Goal: Transaction & Acquisition: Purchase product/service

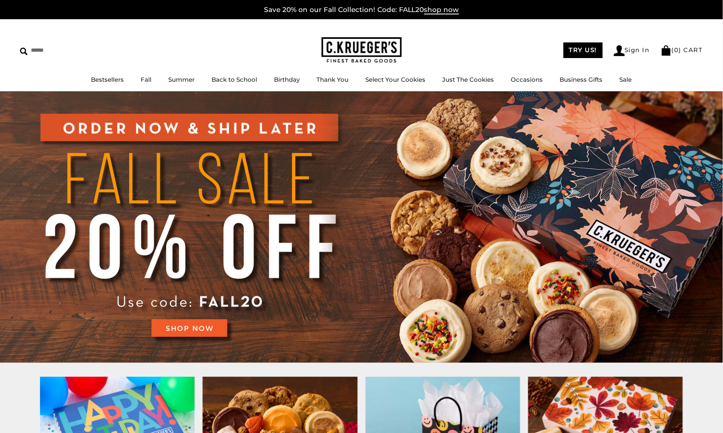
click at [492, 195] on img at bounding box center [361, 227] width 723 height 272
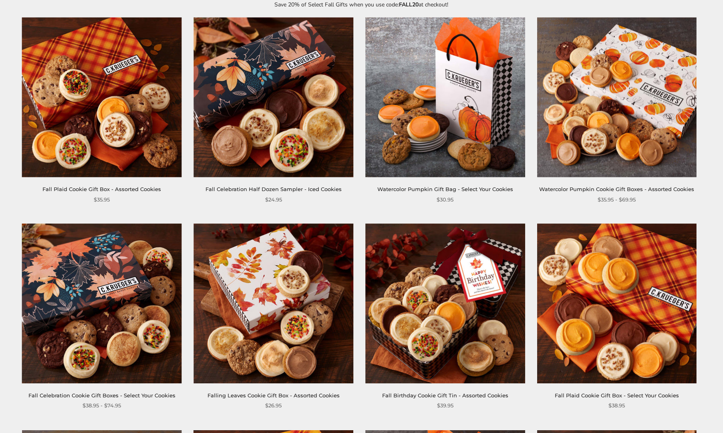
scroll to position [137, 0]
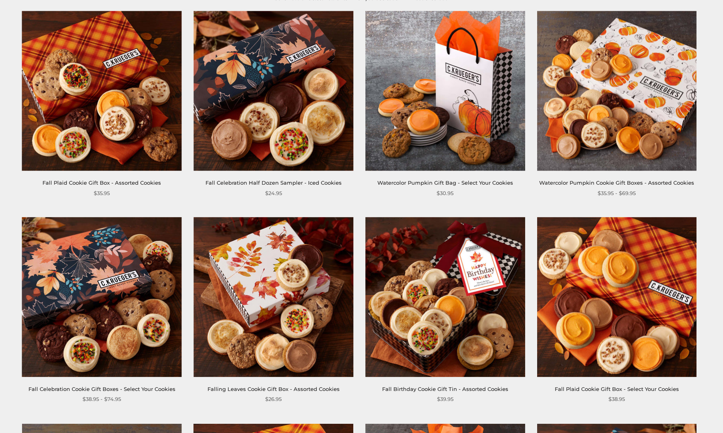
click at [618, 286] on img at bounding box center [617, 298] width 160 height 160
click at [135, 138] on img at bounding box center [102, 91] width 160 height 160
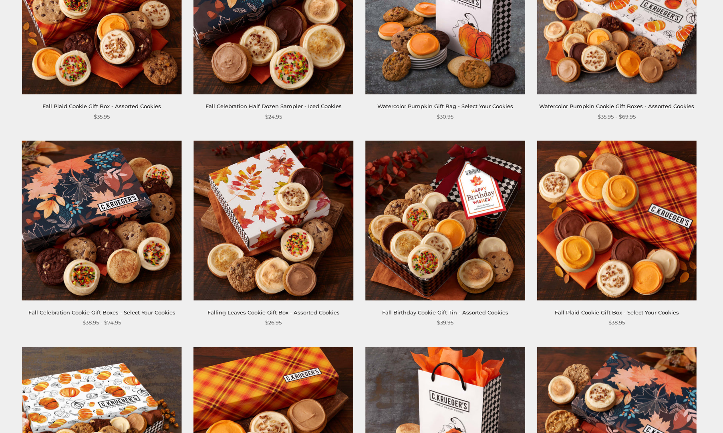
scroll to position [212, 0]
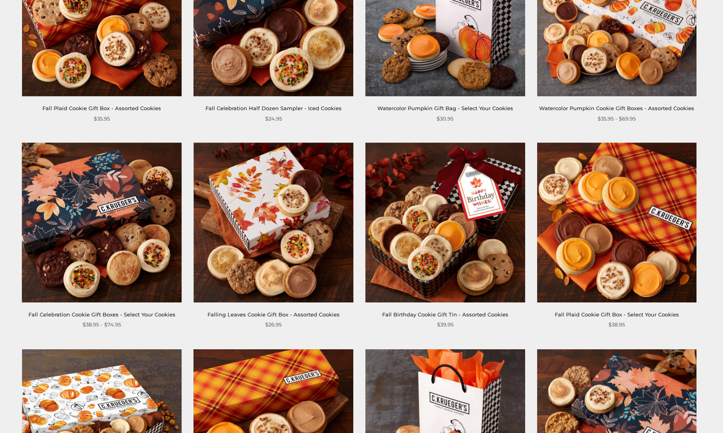
click at [610, 245] on img at bounding box center [617, 223] width 160 height 160
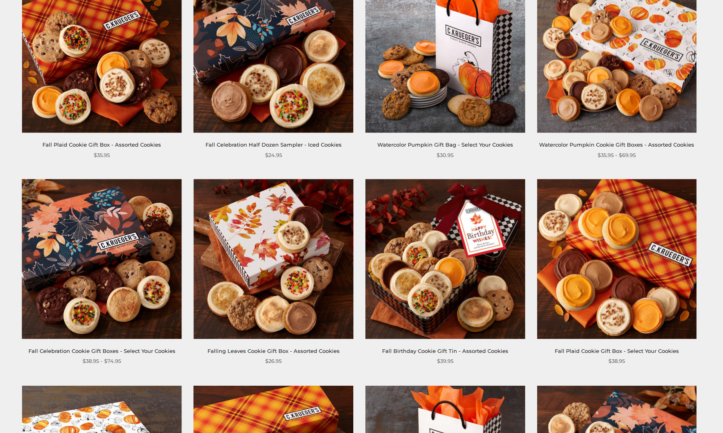
scroll to position [173, 0]
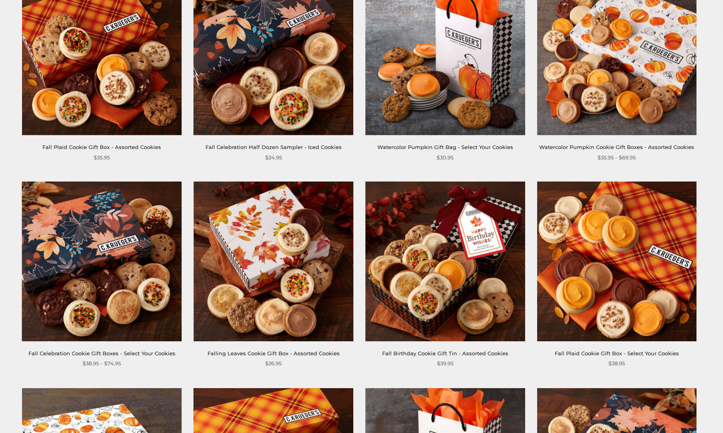
click at [82, 64] on img at bounding box center [102, 56] width 160 height 160
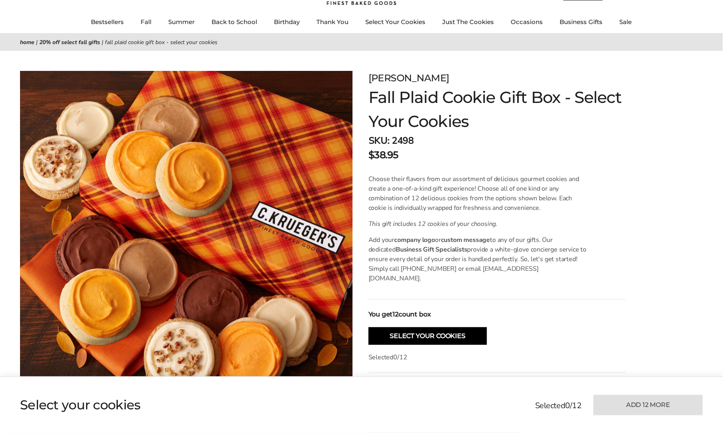
scroll to position [90, 0]
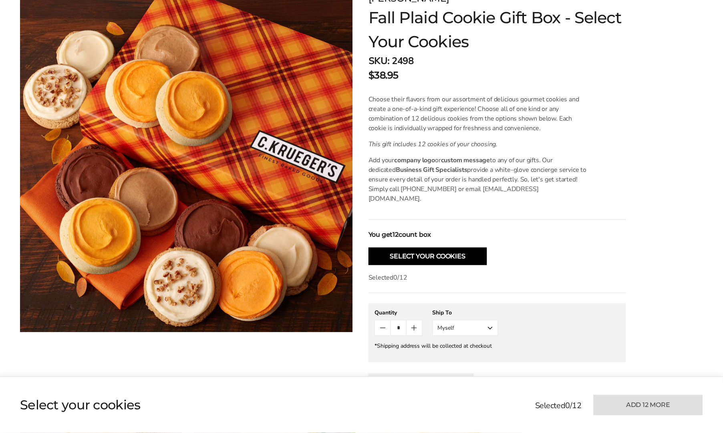
scroll to position [141, 0]
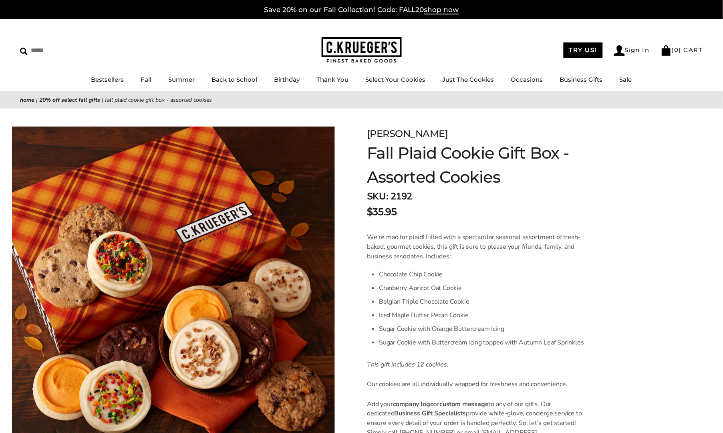
scroll to position [54, 0]
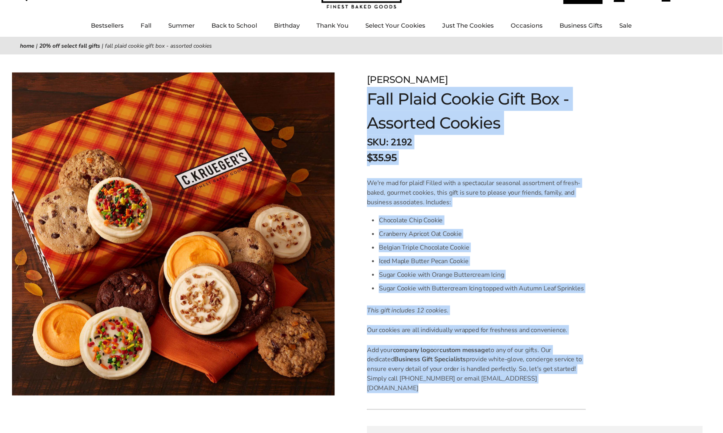
drag, startPoint x: 527, startPoint y: 381, endPoint x: 291, endPoint y: 81, distance: 381.8
click at [351, 78] on div "[PERSON_NAME] Fall Plaid Cookie Gift Box - Assorted Cookies SKU: 2192 $35.95 / …" at bounding box center [535, 334] width 376 height 560
copy form "[PERSON_NAME] Fall Plaid Cookie Gift Box - Assorted Cookies SKU: 2192 $35.95 / …"
